Goal: Book appointment/travel/reservation

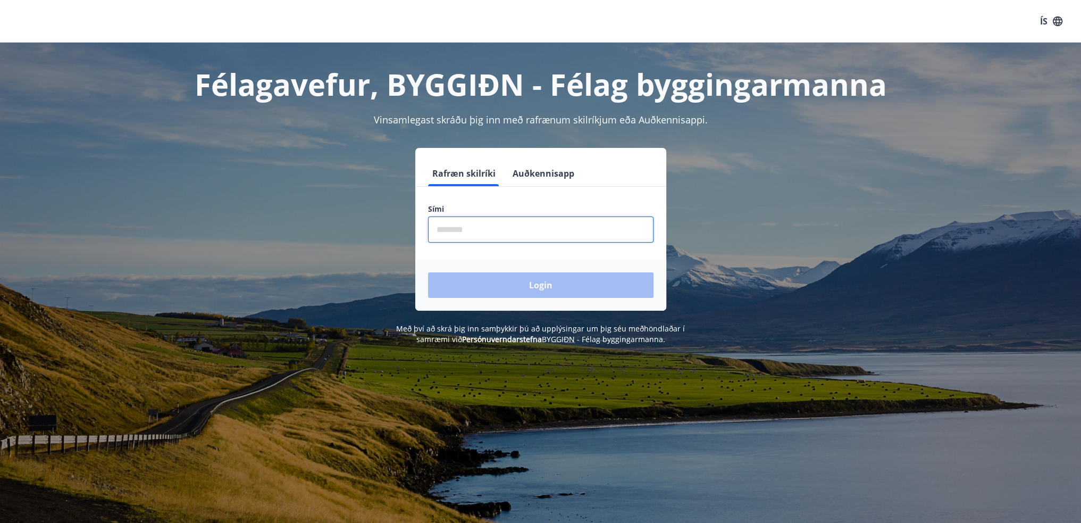
click at [519, 229] on input "phone" at bounding box center [540, 229] width 225 height 26
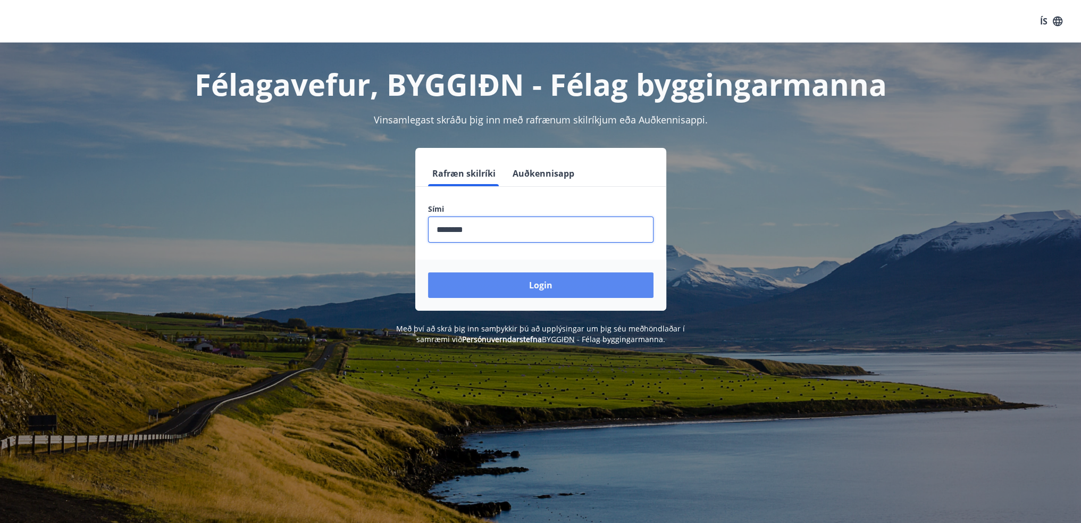
type input "********"
click at [519, 285] on button "Login" at bounding box center [540, 285] width 225 height 26
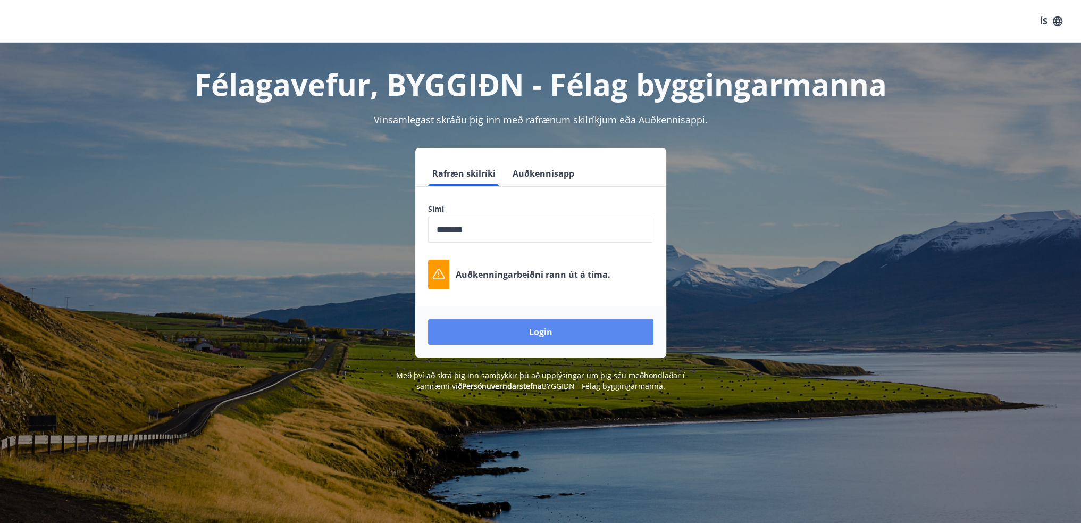
click at [534, 339] on button "Login" at bounding box center [540, 332] width 225 height 26
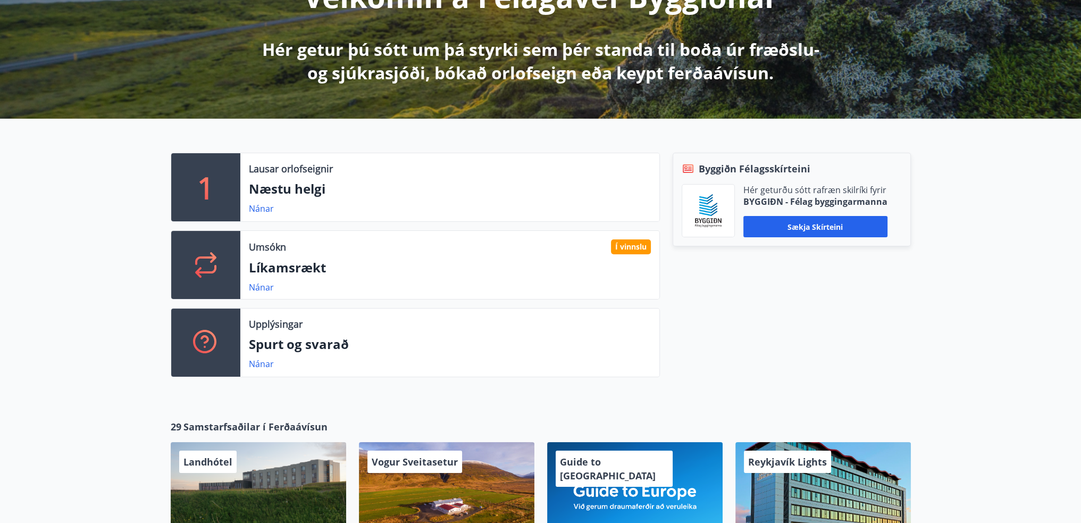
scroll to position [319, 0]
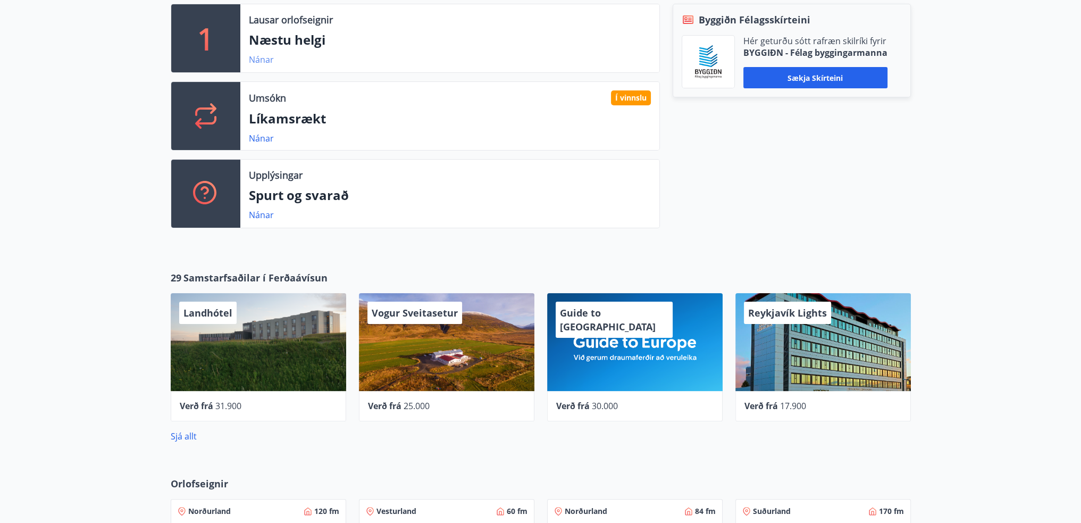
click at [255, 64] on link "Nánar" at bounding box center [261, 60] width 25 height 12
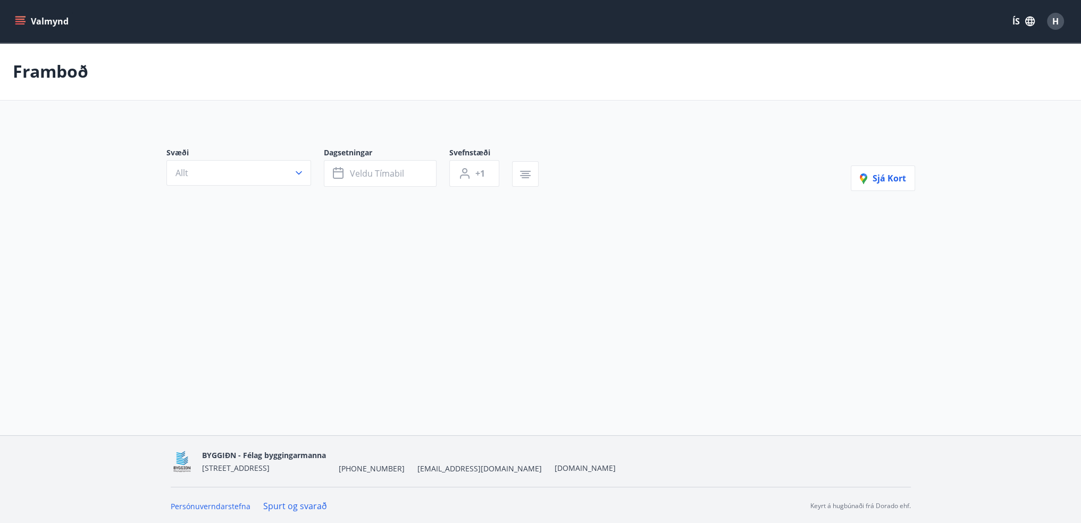
type input "*"
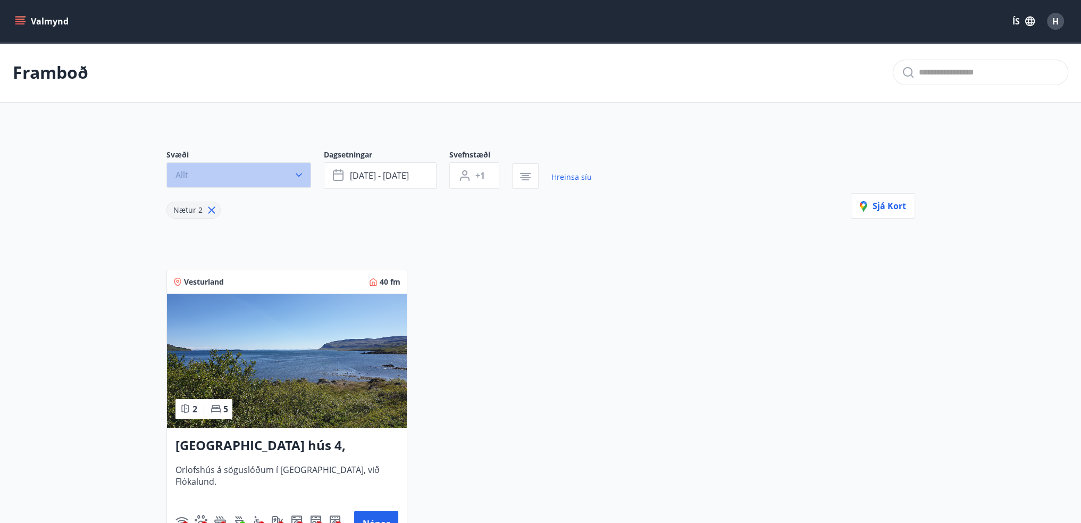
click at [240, 173] on button "Allt" at bounding box center [238, 175] width 145 height 26
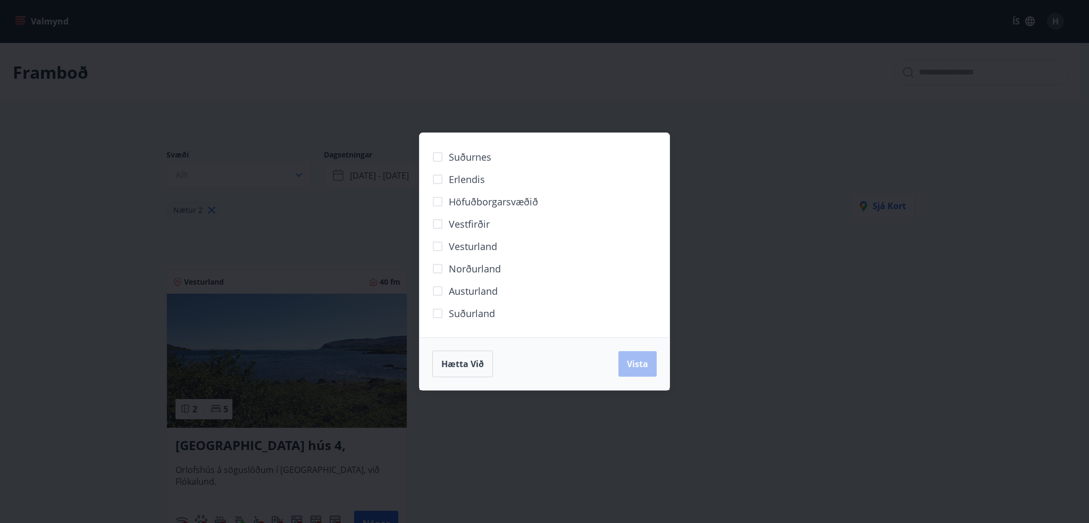
drag, startPoint x: 460, startPoint y: 367, endPoint x: 720, endPoint y: 212, distance: 302.8
click at [460, 367] on span "Hætta við" at bounding box center [462, 364] width 43 height 12
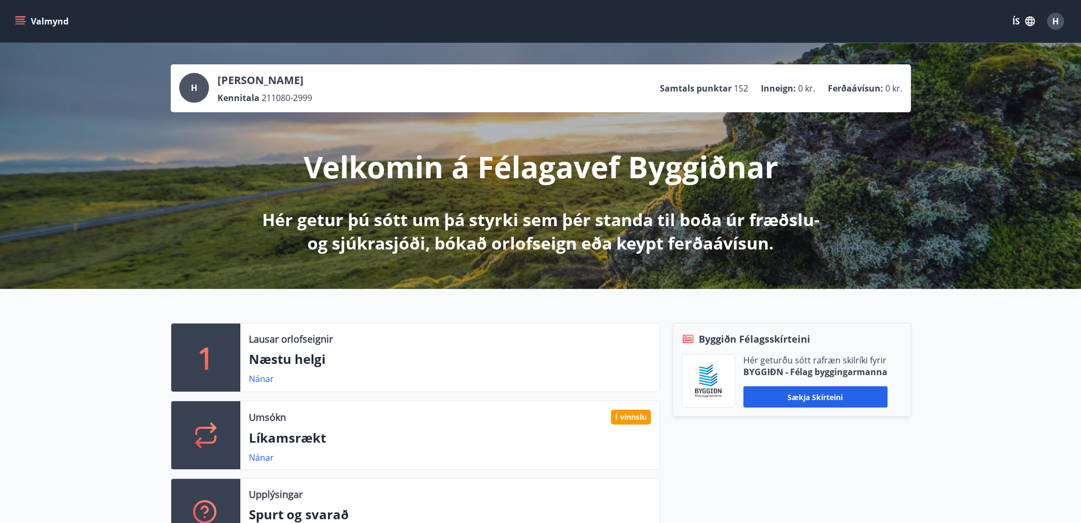
click at [26, 28] on button "Valmynd" at bounding box center [43, 21] width 60 height 19
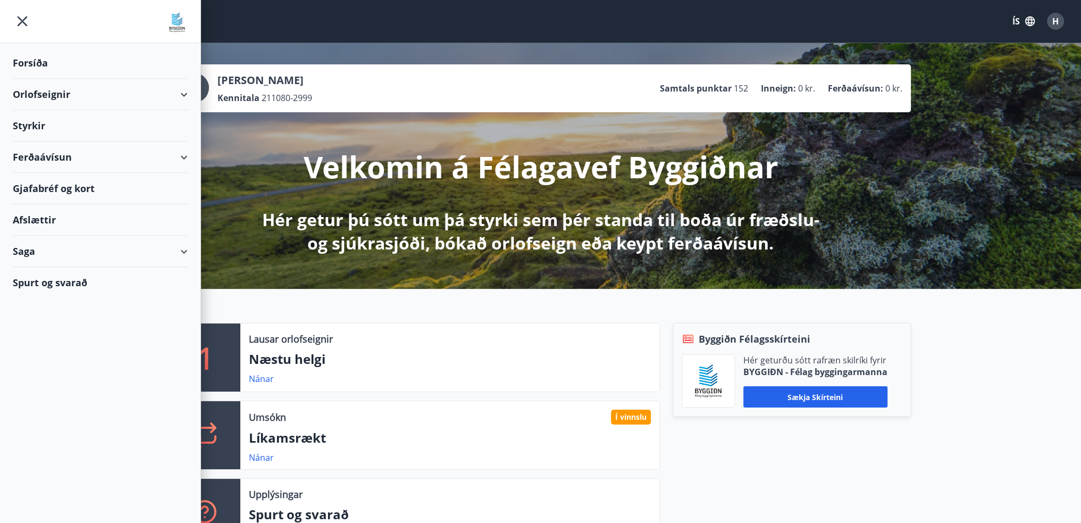
click at [175, 93] on div "Orlofseignir" at bounding box center [100, 94] width 175 height 31
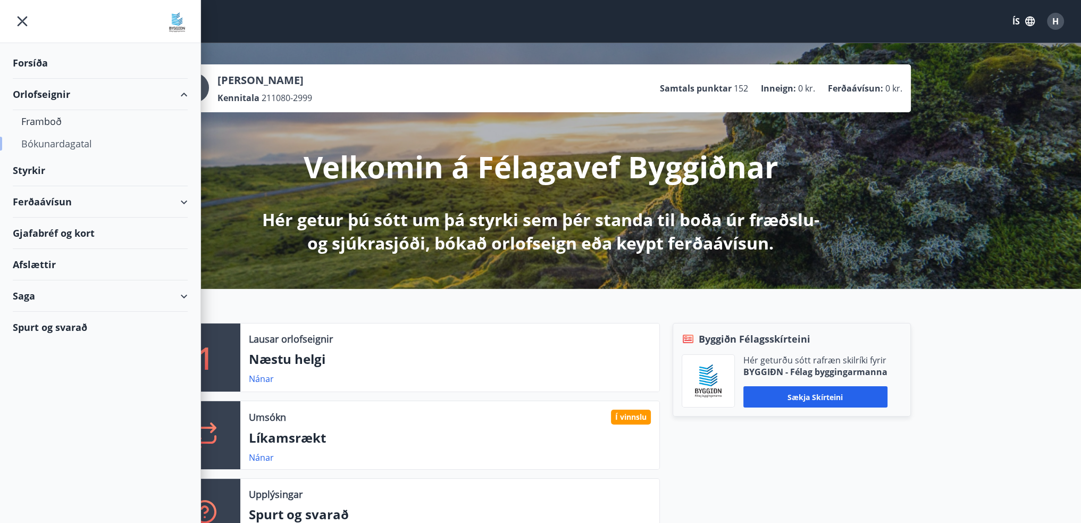
click at [57, 141] on div "Bókunardagatal" at bounding box center [100, 143] width 158 height 22
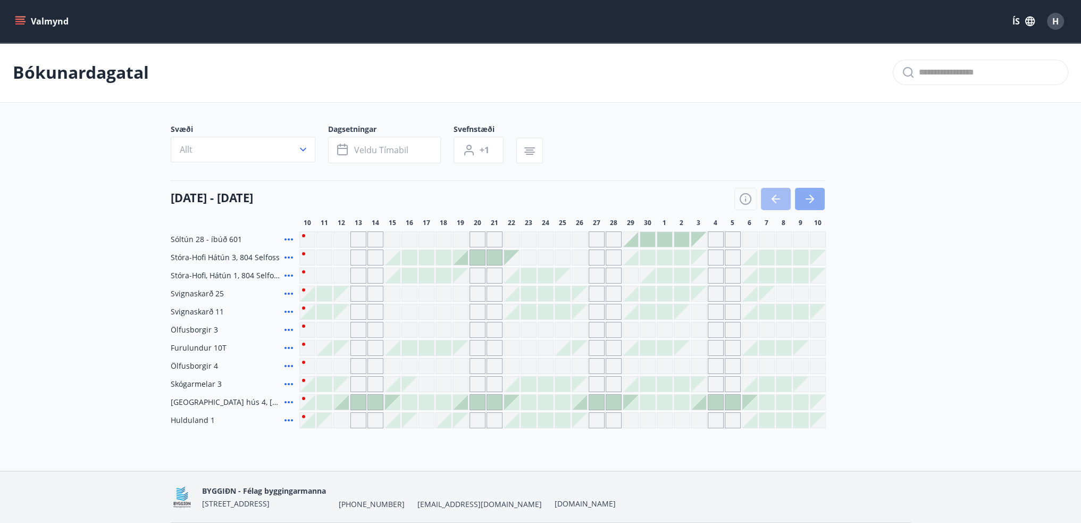
click at [806, 196] on icon "button" at bounding box center [809, 198] width 13 height 13
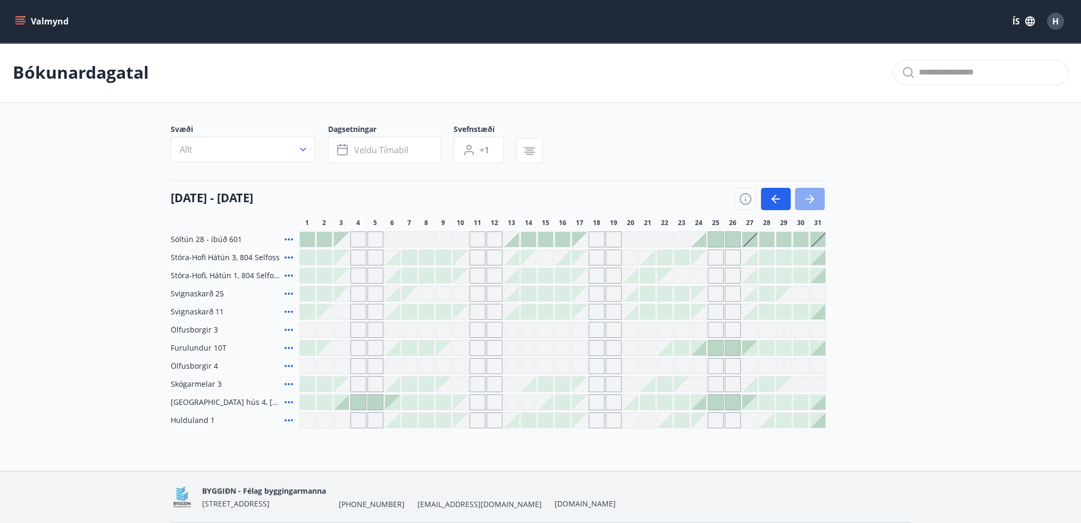
click at [806, 196] on icon "button" at bounding box center [809, 198] width 13 height 13
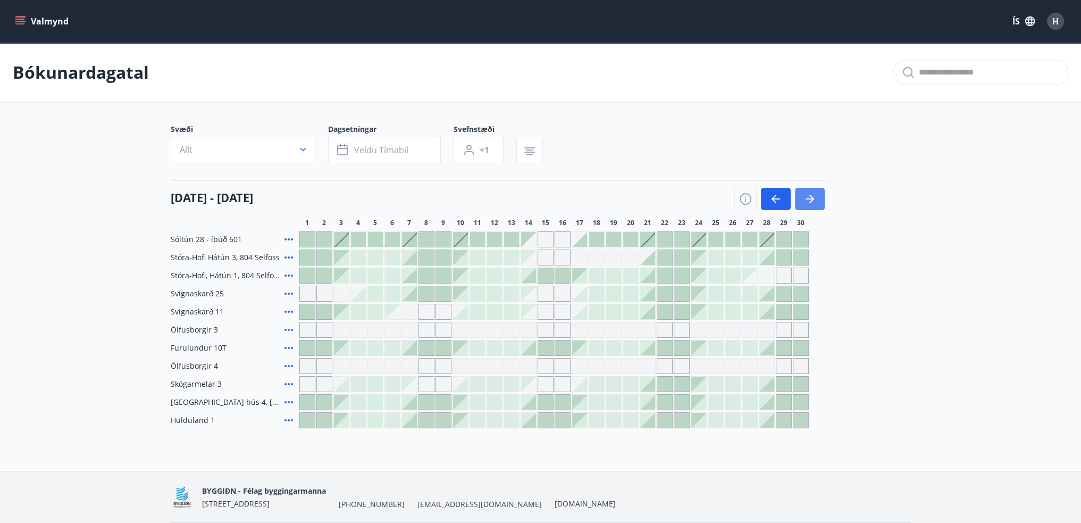
click at [806, 196] on icon "button" at bounding box center [809, 198] width 13 height 13
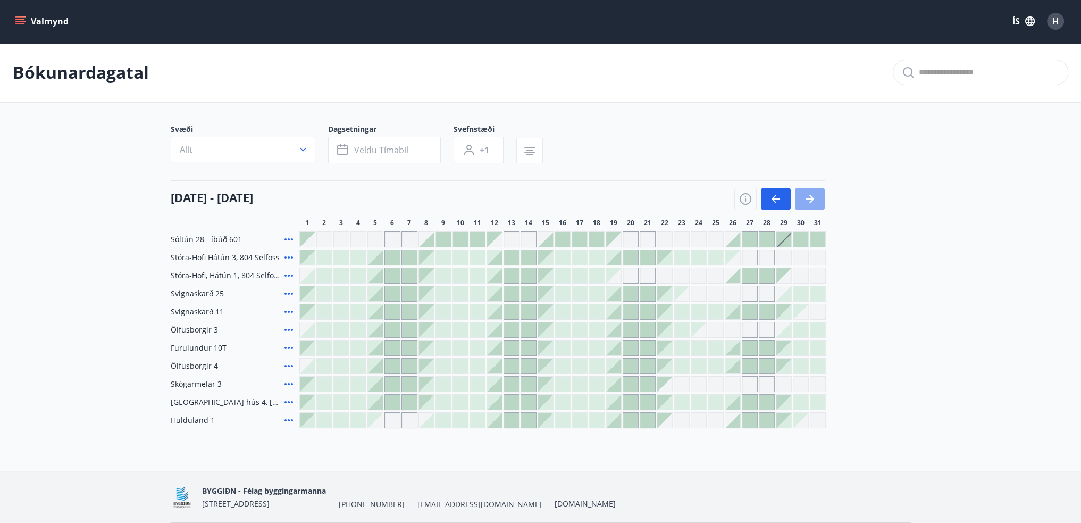
click at [806, 196] on icon "button" at bounding box center [809, 198] width 13 height 13
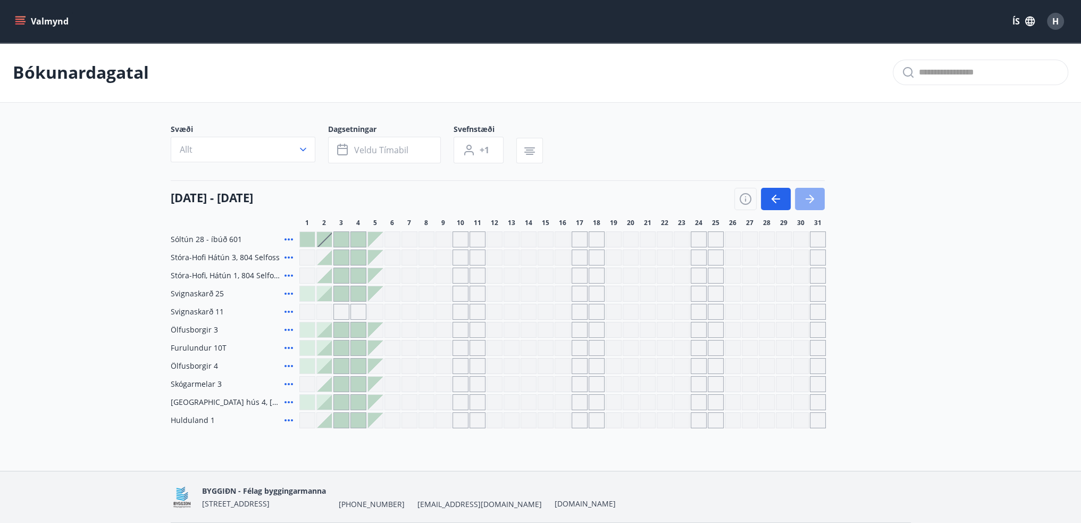
click at [806, 196] on icon "button" at bounding box center [809, 198] width 13 height 13
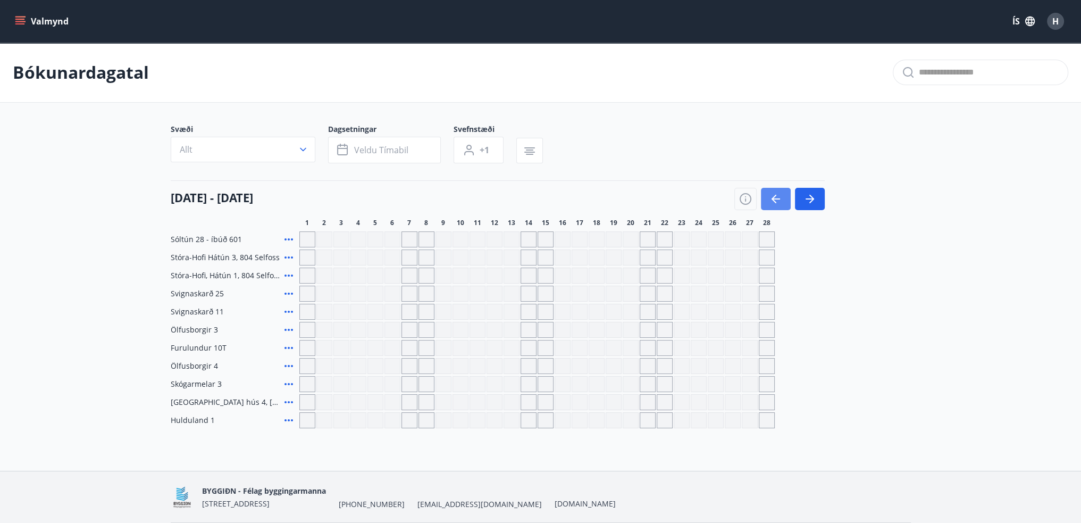
click at [761, 197] on button "button" at bounding box center [776, 199] width 30 height 22
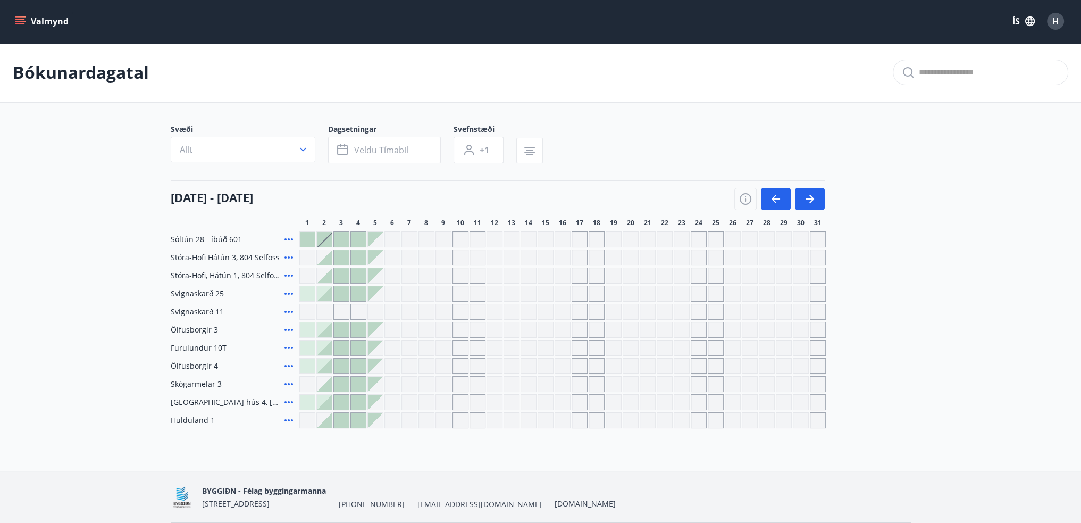
drag, startPoint x: 579, startPoint y: 421, endPoint x: 387, endPoint y: 353, distance: 204.0
click at [580, 421] on div "Gráir dagar eru ekki bókanlegir" at bounding box center [580, 420] width 16 height 16
click at [584, 420] on div "Gráir dagar eru ekki bókanlegir" at bounding box center [580, 420] width 16 height 16
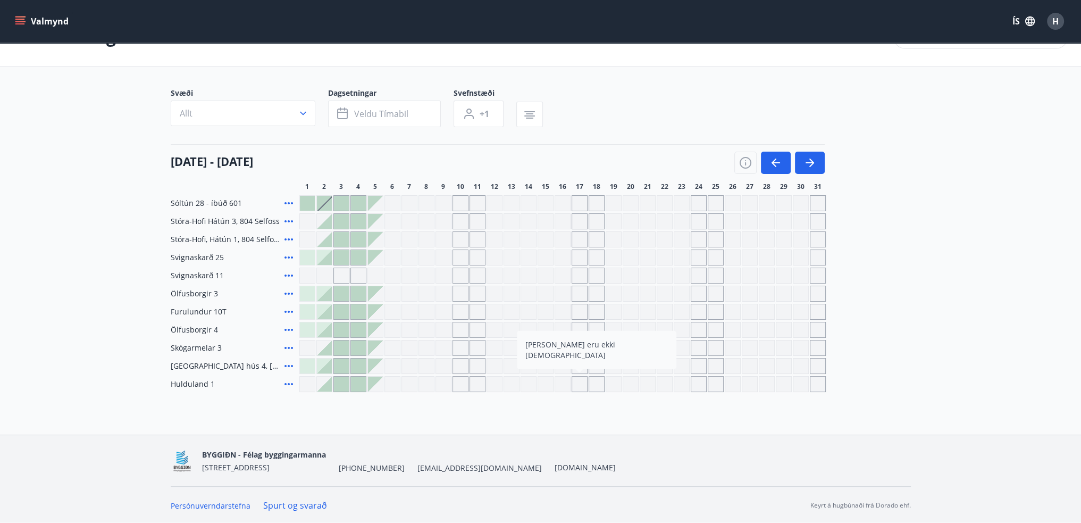
click at [819, 166] on button "button" at bounding box center [810, 163] width 30 height 22
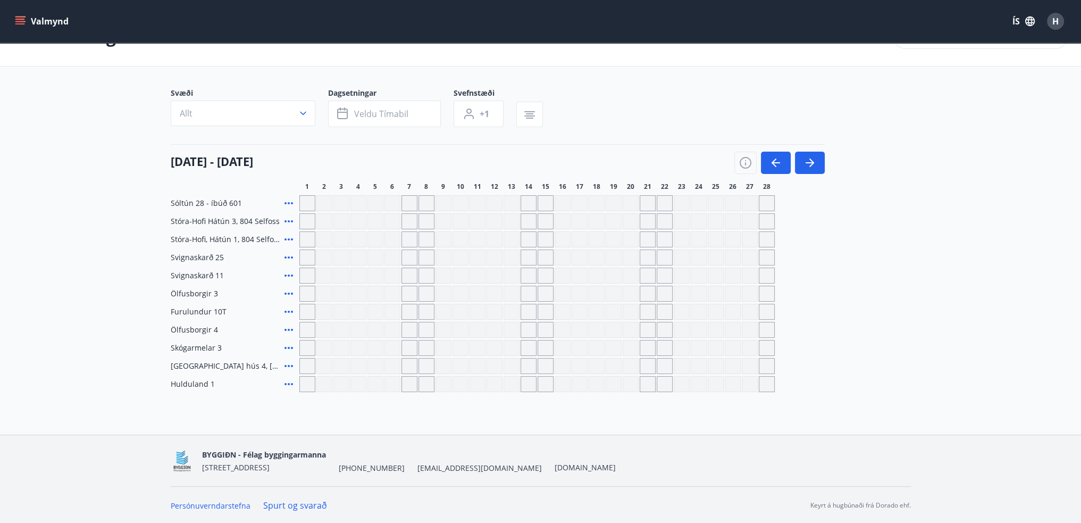
click at [174, 382] on span "Hulduland 1" at bounding box center [193, 384] width 44 height 11
click at [14, 18] on button "Valmynd" at bounding box center [43, 21] width 60 height 19
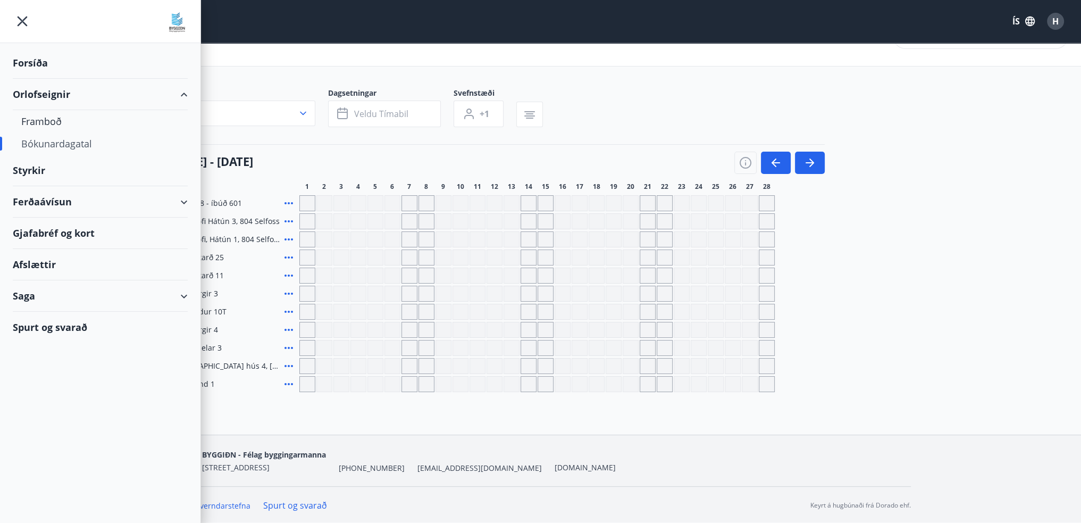
click at [51, 89] on div "Orlofseignir" at bounding box center [100, 94] width 175 height 31
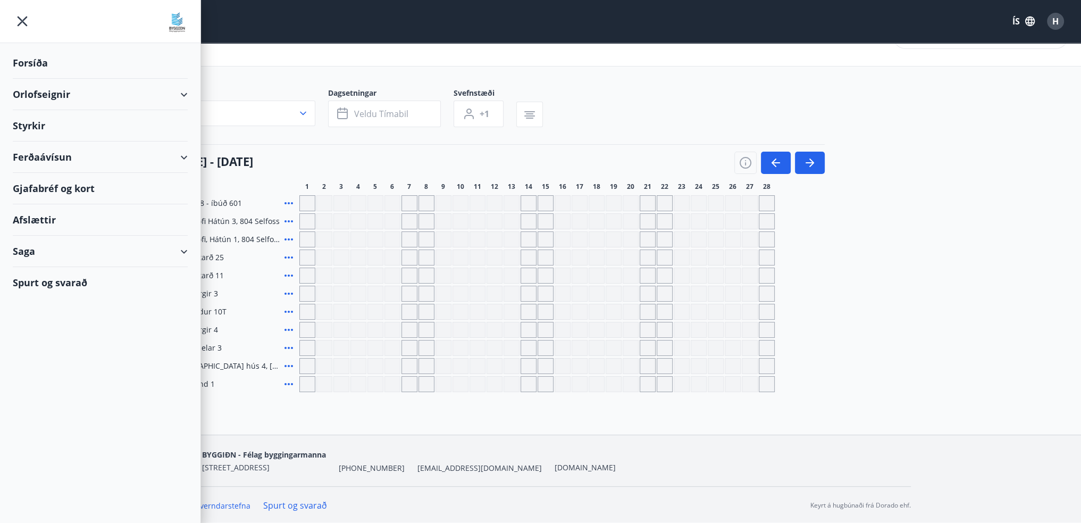
click at [51, 94] on div "Orlofseignir" at bounding box center [100, 94] width 175 height 31
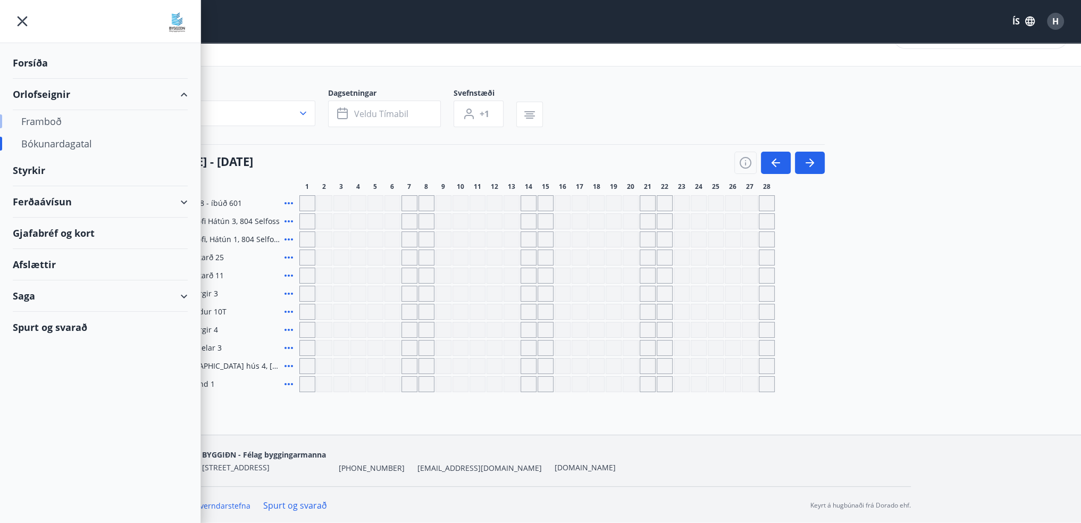
click at [53, 119] on div "Framboð" at bounding box center [100, 121] width 158 height 22
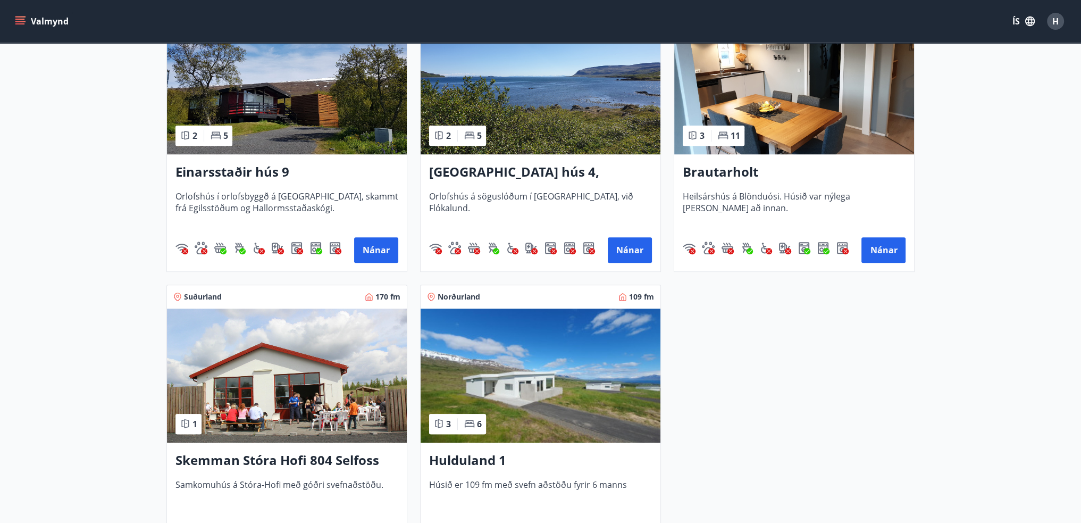
scroll to position [1289, 0]
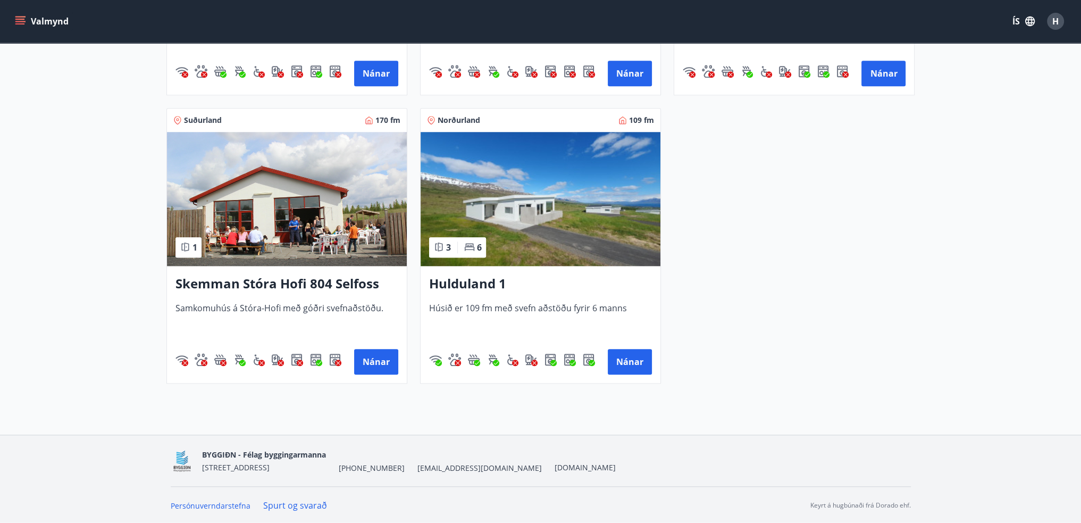
click at [516, 215] on img at bounding box center [541, 199] width 240 height 134
click at [631, 359] on button "Nánar" at bounding box center [630, 362] width 44 height 26
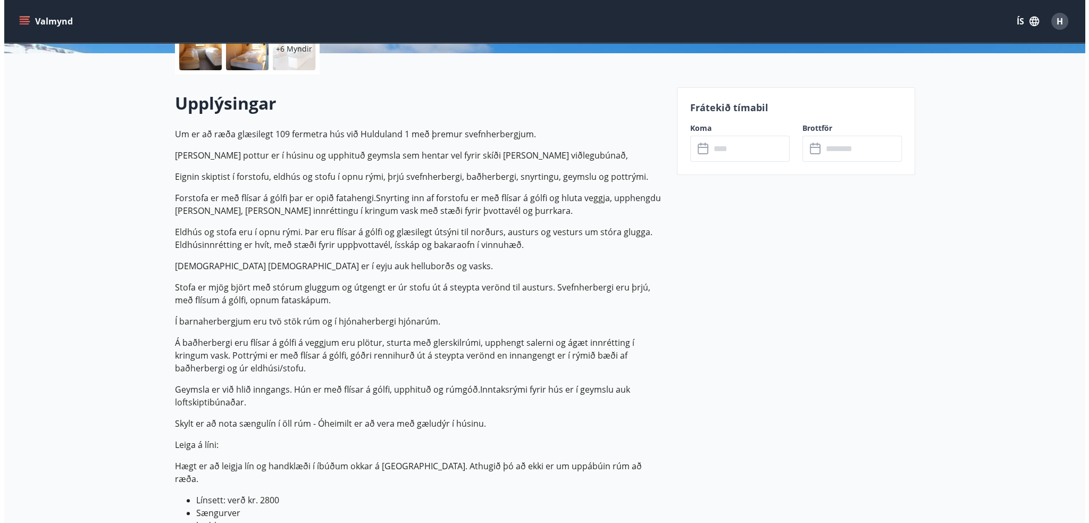
scroll to position [53, 0]
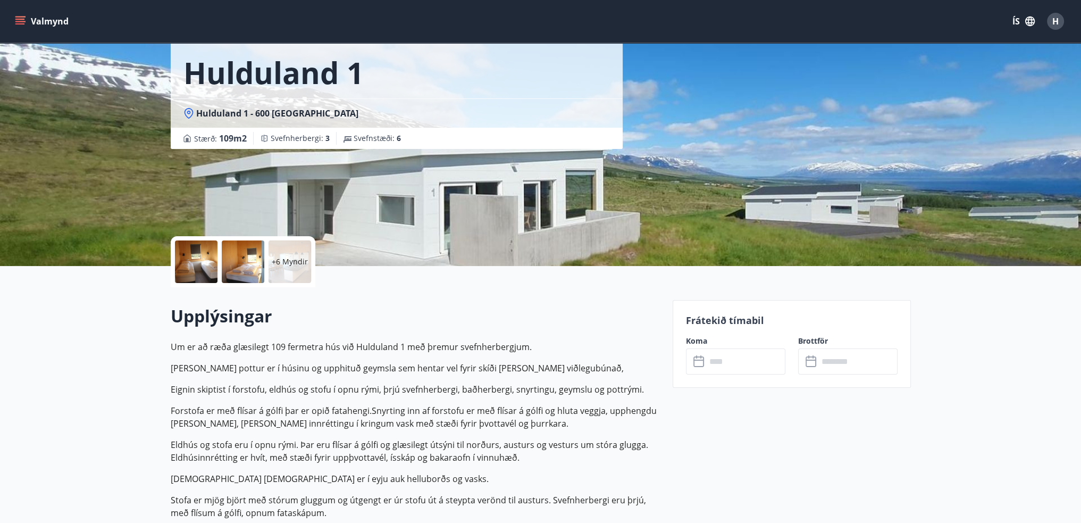
click at [238, 259] on div at bounding box center [243, 261] width 43 height 43
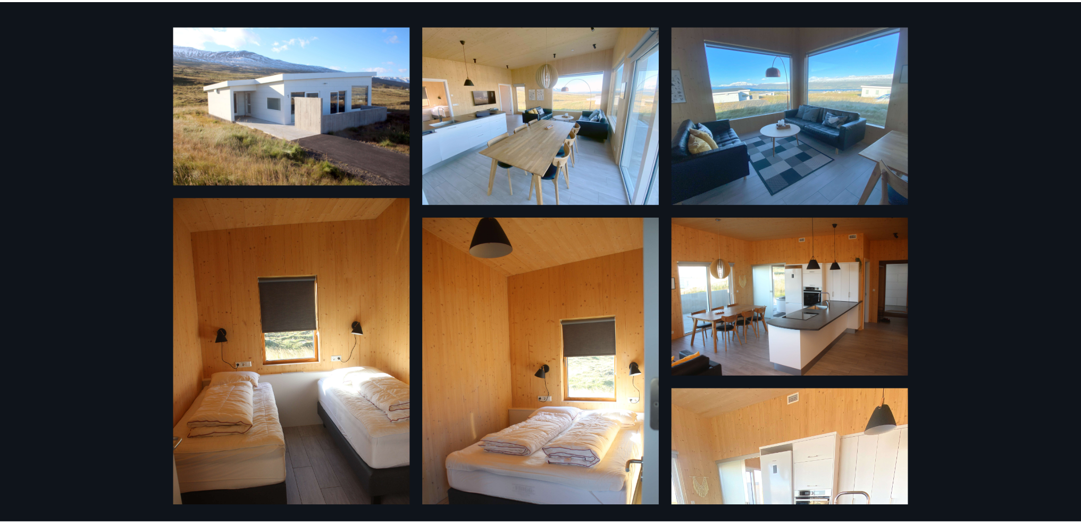
scroll to position [0, 0]
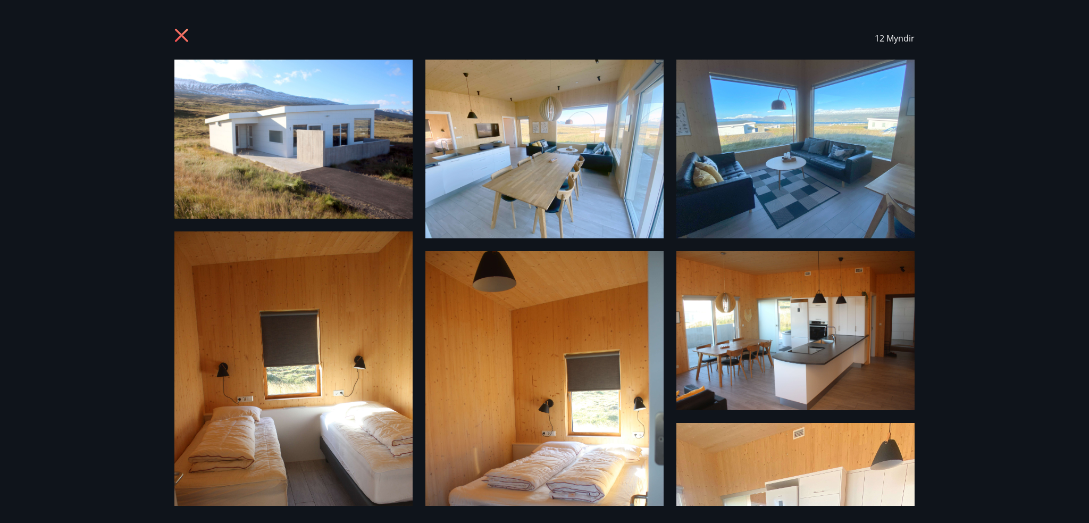
drag, startPoint x: 181, startPoint y: 36, endPoint x: 258, endPoint y: 189, distance: 171.2
click at [182, 37] on icon at bounding box center [181, 35] width 13 height 13
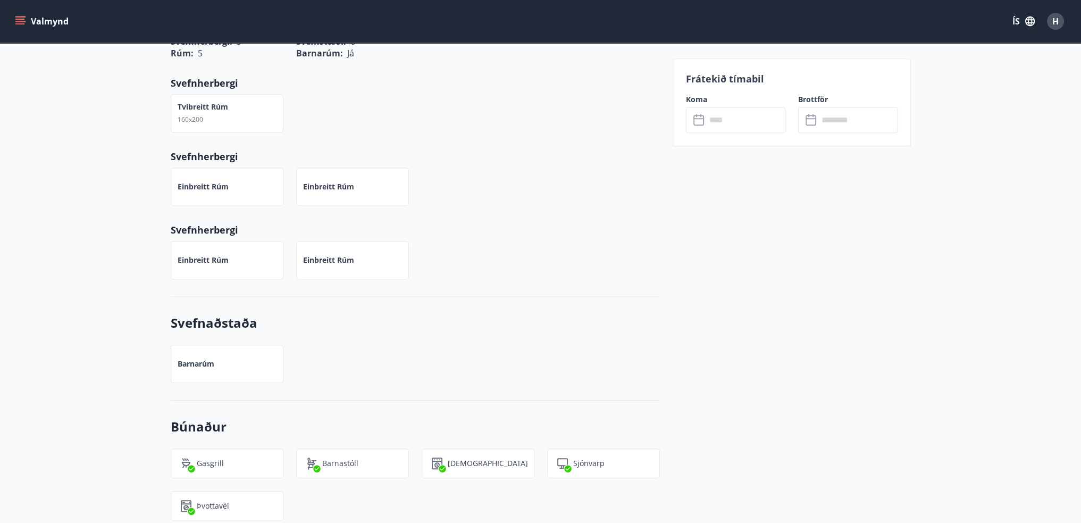
scroll to position [1382, 0]
